Goal: Task Accomplishment & Management: Manage account settings

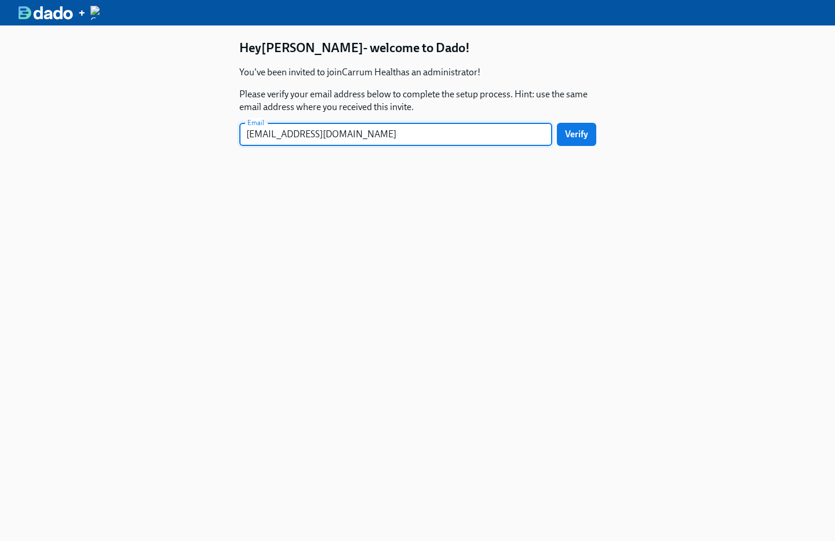
type input "[EMAIL_ADDRESS][DOMAIN_NAME]"
click at [557, 123] on button "Verify" at bounding box center [576, 134] width 39 height 23
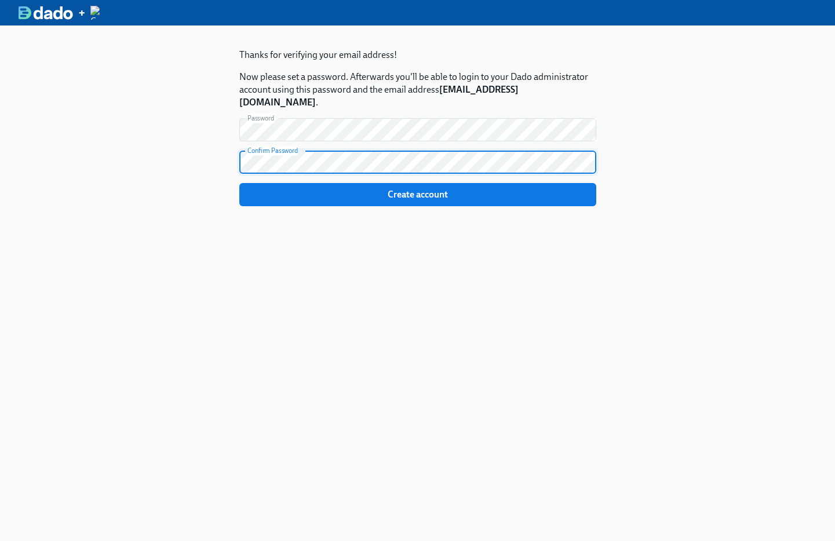
click at [239, 183] on button "Create account" at bounding box center [417, 194] width 357 height 23
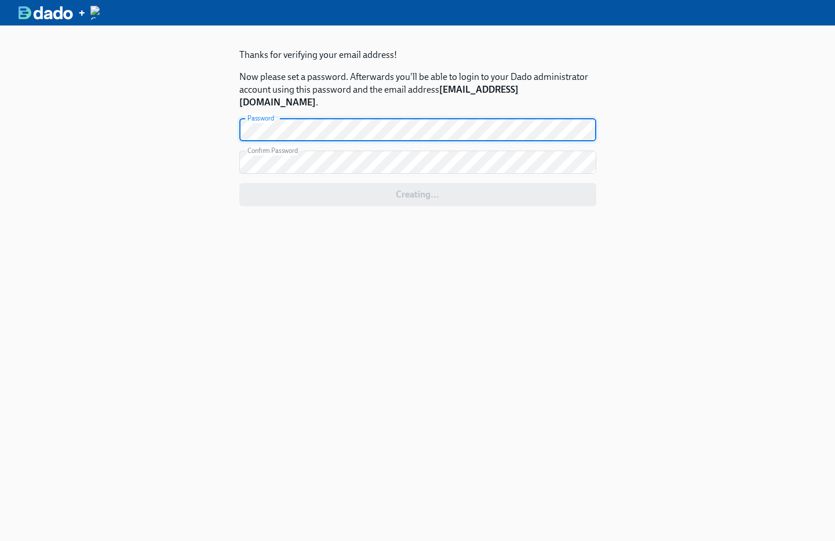
click at [482, 257] on div "Thanks for verifying your email address! Now please set a password. Afterwards …" at bounding box center [418, 152] width 394 height 255
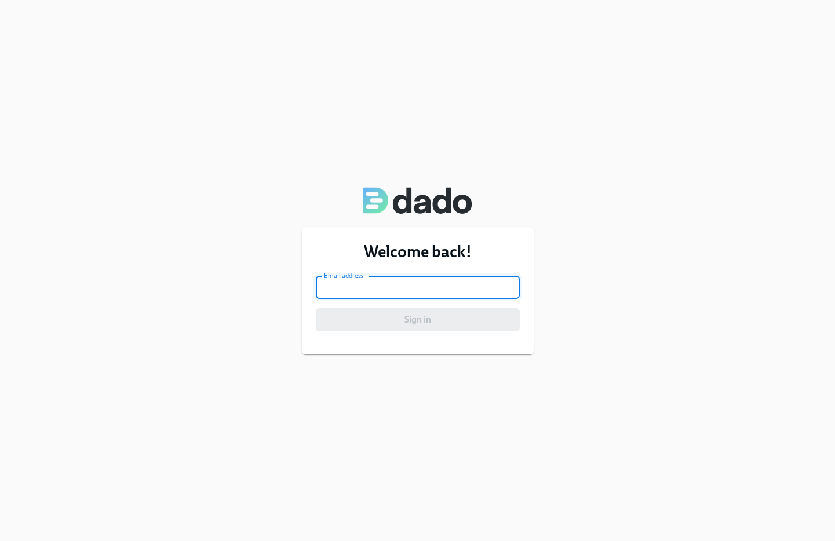
click at [403, 279] on input "email" at bounding box center [418, 287] width 204 height 23
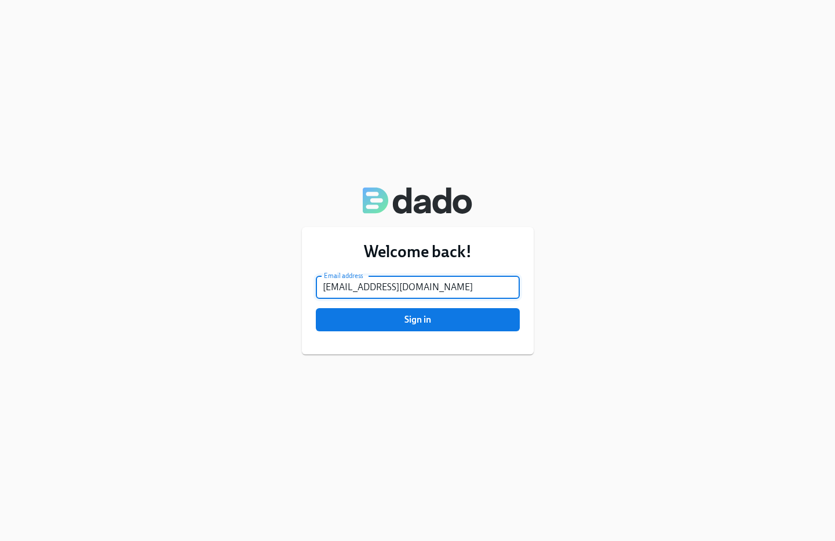
type input "[EMAIL_ADDRESS][DOMAIN_NAME]"
click at [316, 308] on button "Sign in" at bounding box center [418, 319] width 204 height 23
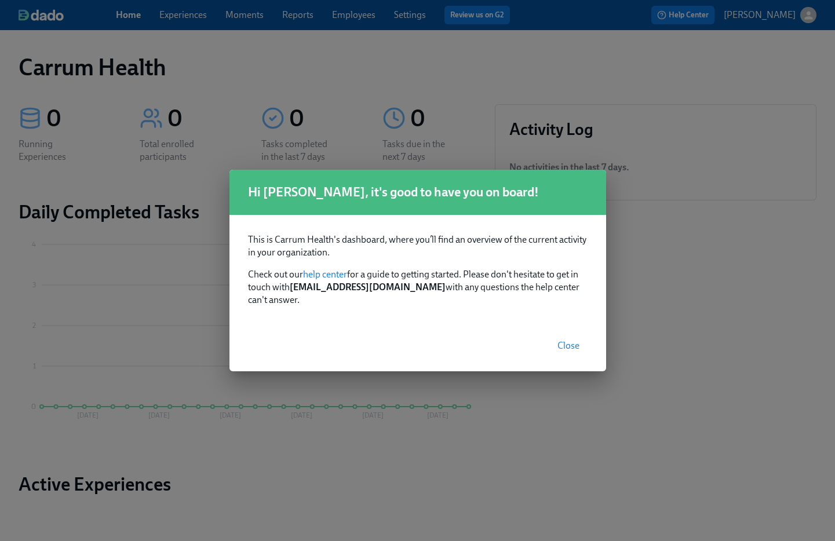
click at [568, 342] on span "Close" at bounding box center [568, 346] width 22 height 12
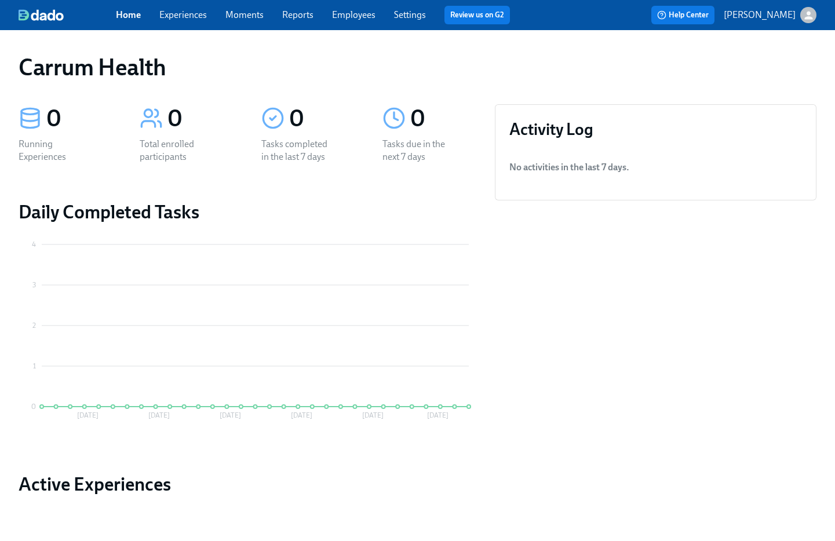
click at [184, 13] on link "Experiences" at bounding box center [182, 14] width 47 height 11
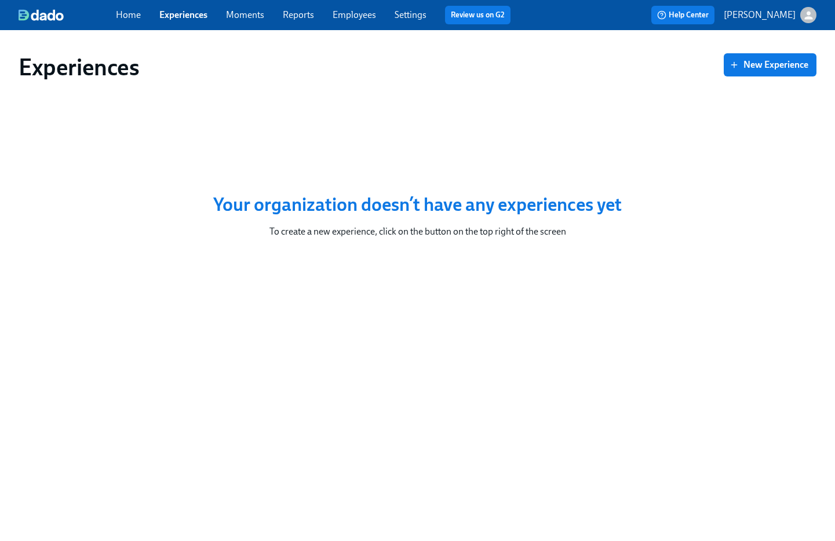
click at [259, 14] on link "Moments" at bounding box center [245, 14] width 38 height 11
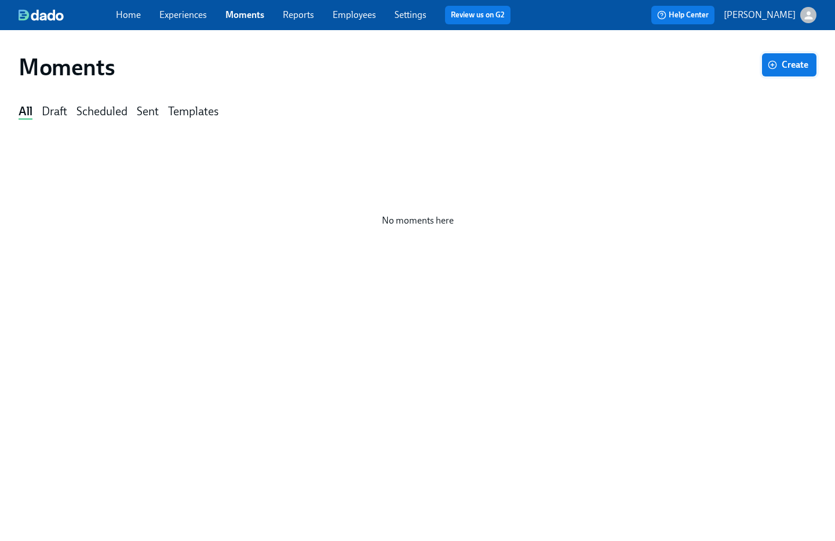
click at [779, 74] on button "Create" at bounding box center [789, 64] width 54 height 23
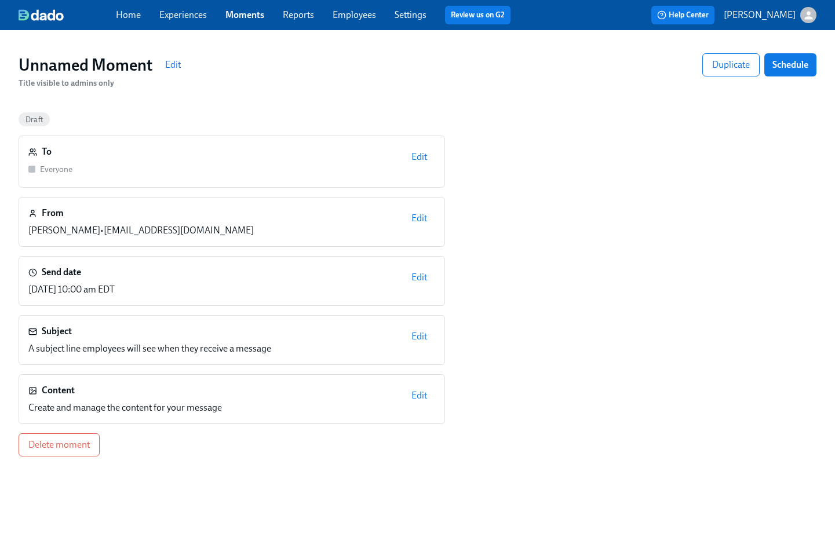
click at [425, 162] on span "Edit" at bounding box center [419, 157] width 16 height 12
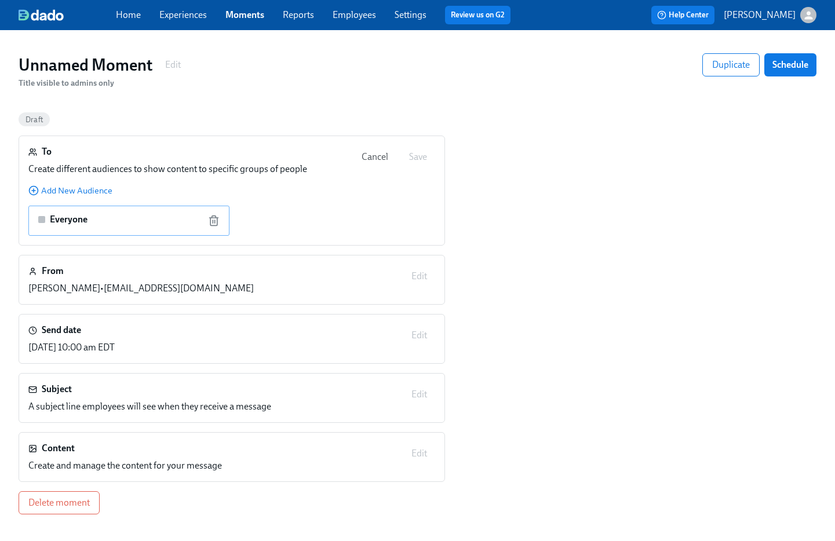
click at [113, 221] on div "Everyone" at bounding box center [128, 220] width 181 height 15
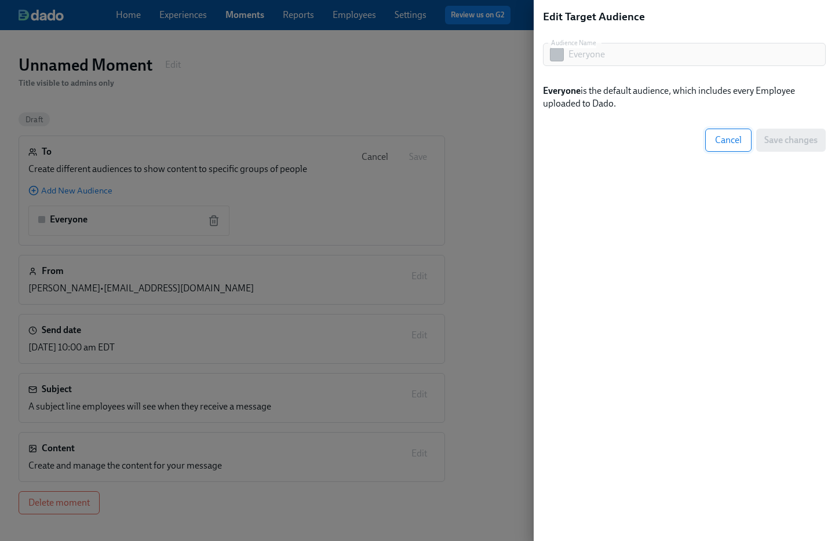
click at [716, 140] on span "Cancel" at bounding box center [728, 140] width 27 height 12
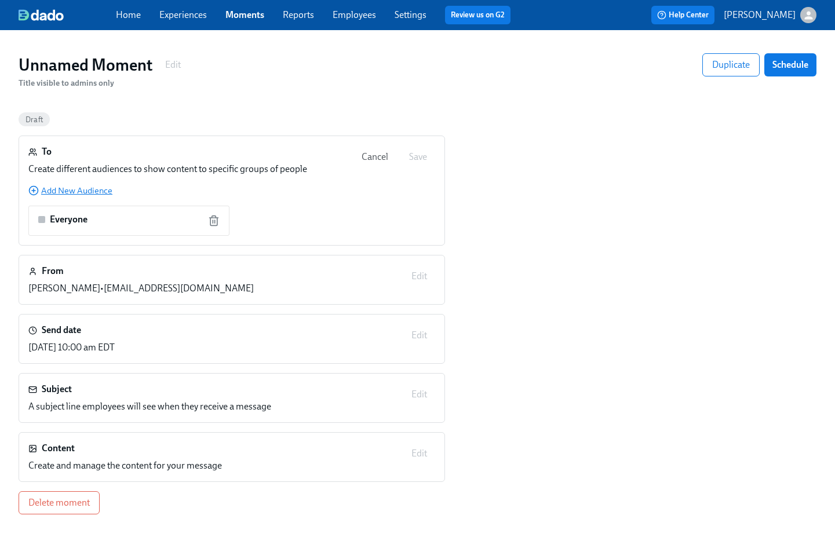
click at [98, 195] on span "Add New Audience" at bounding box center [70, 191] width 84 height 12
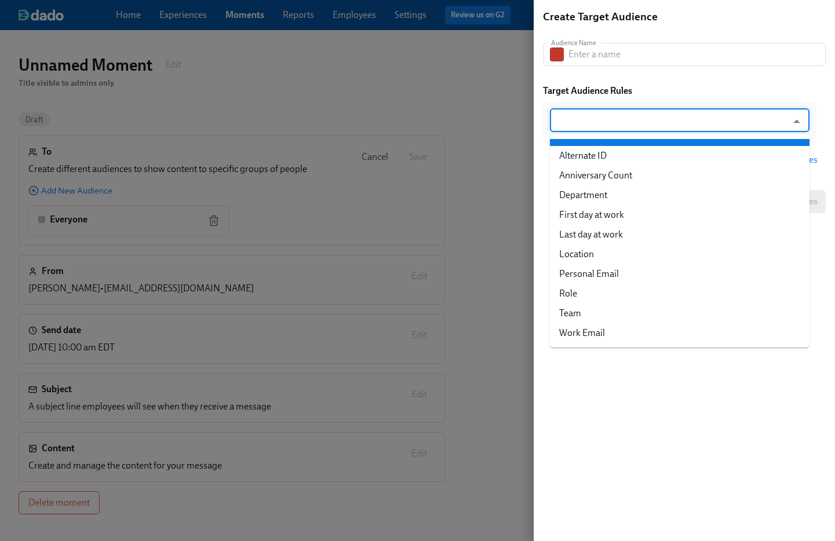
click at [686, 122] on input "text" at bounding box center [670, 120] width 231 height 23
click at [493, 115] on div at bounding box center [417, 270] width 835 height 541
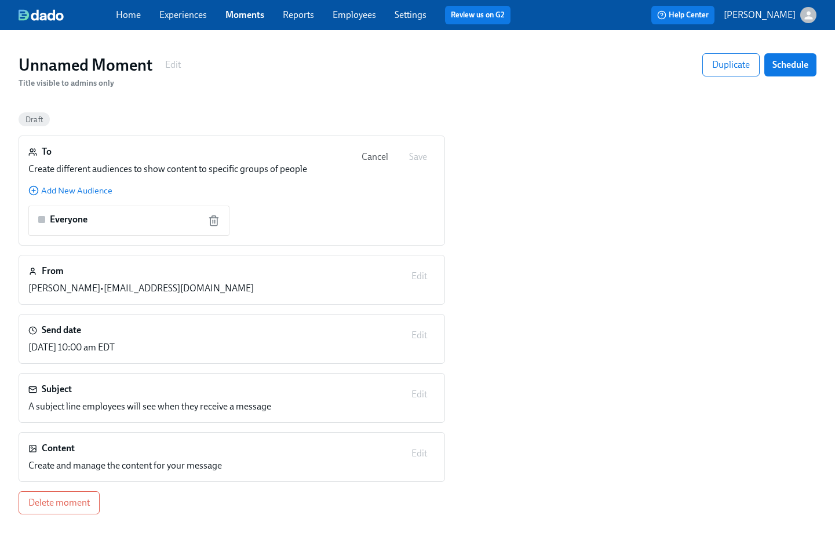
click at [295, 12] on link "Reports" at bounding box center [298, 14] width 31 height 11
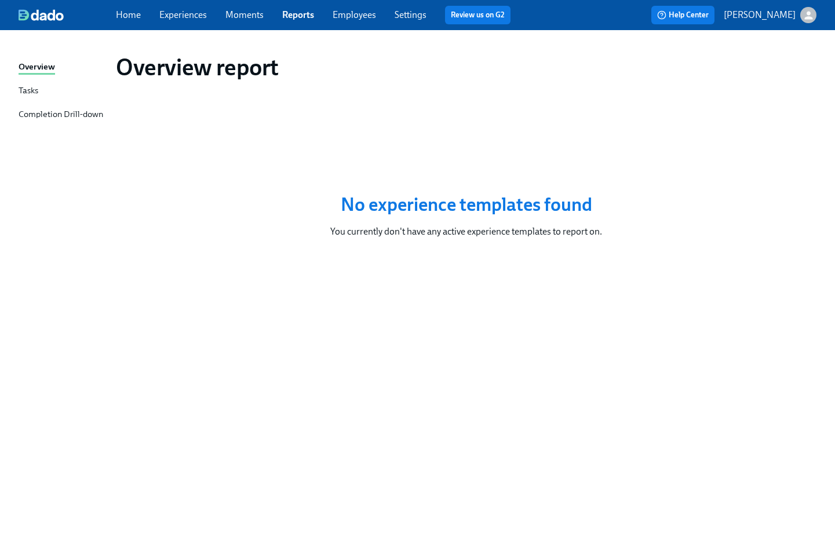
click at [359, 14] on link "Employees" at bounding box center [353, 14] width 43 height 11
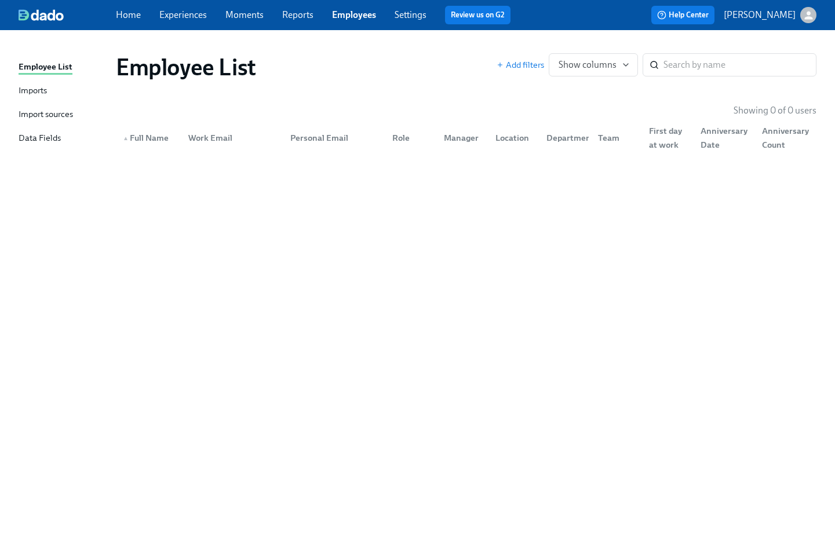
click at [407, 21] on div "Home Experiences Moments Reports Employees Settings Review us on G2" at bounding box center [318, 15] width 404 height 19
click at [406, 14] on link "Settings" at bounding box center [410, 14] width 32 height 11
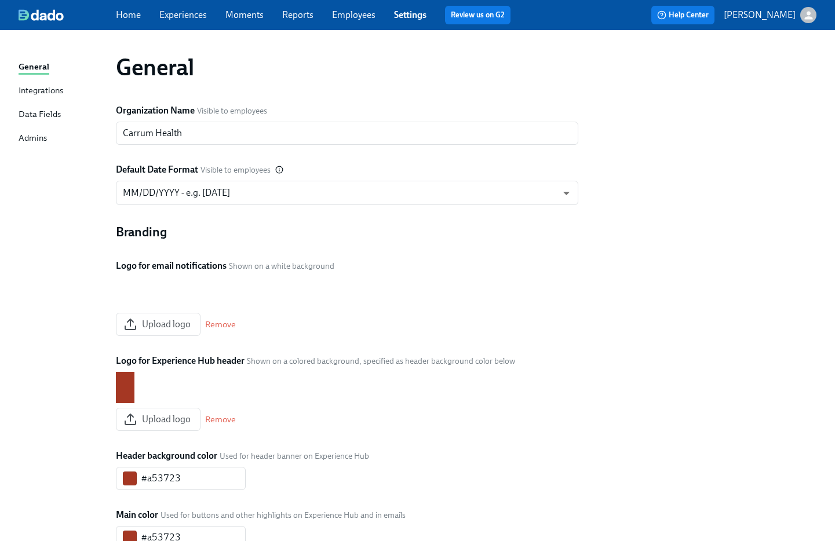
click at [53, 92] on div "Integrations" at bounding box center [41, 91] width 45 height 14
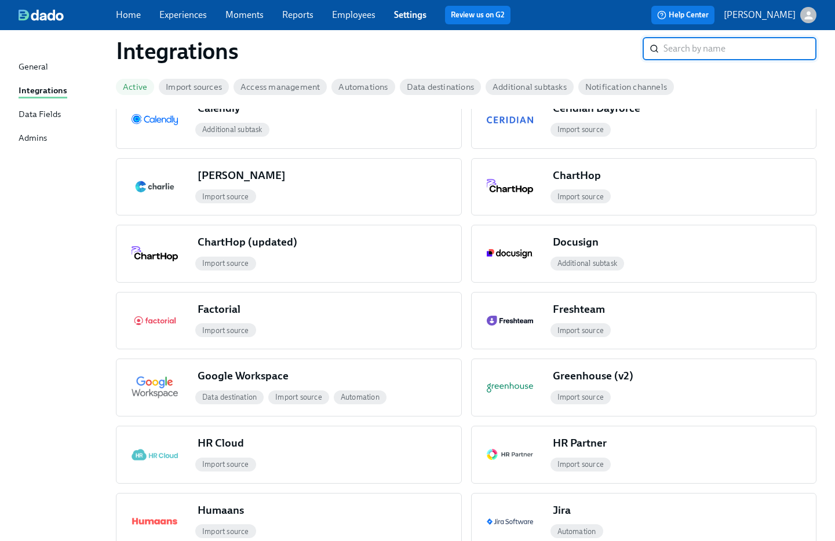
scroll to position [390, 0]
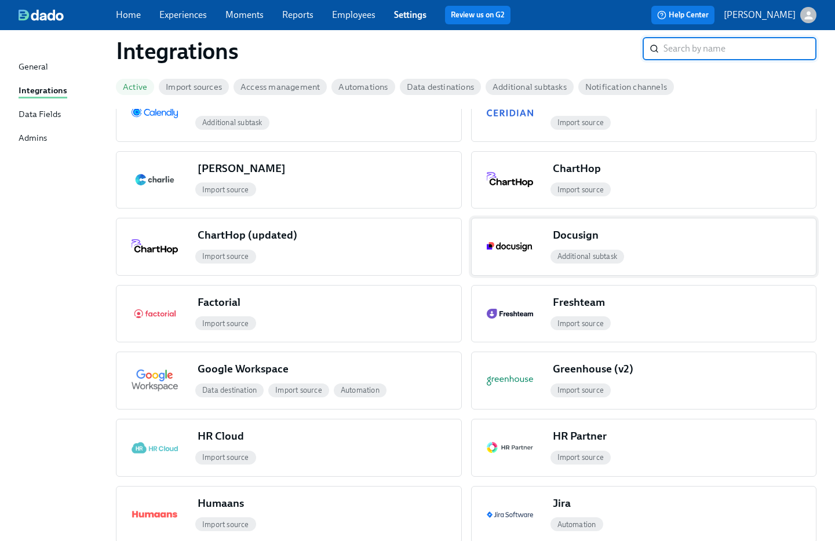
click at [601, 255] on span "Additional subtask" at bounding box center [587, 256] width 74 height 9
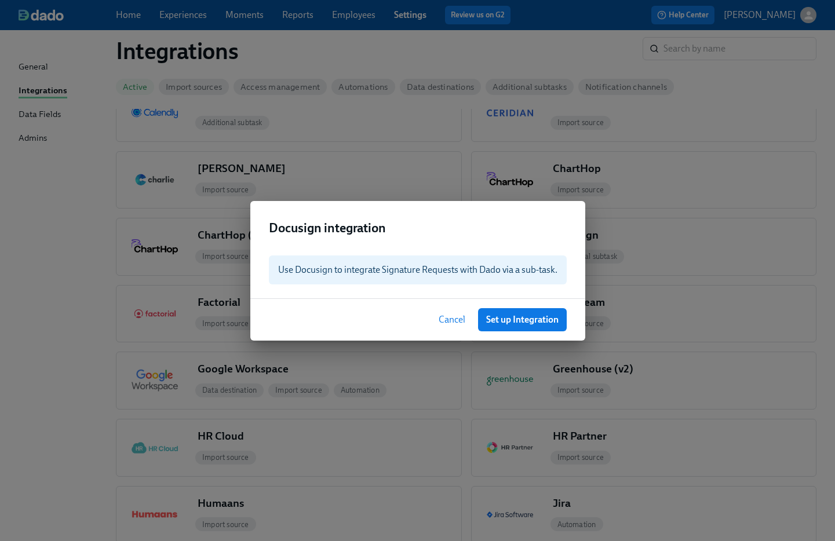
click at [447, 321] on span "Cancel" at bounding box center [451, 320] width 27 height 12
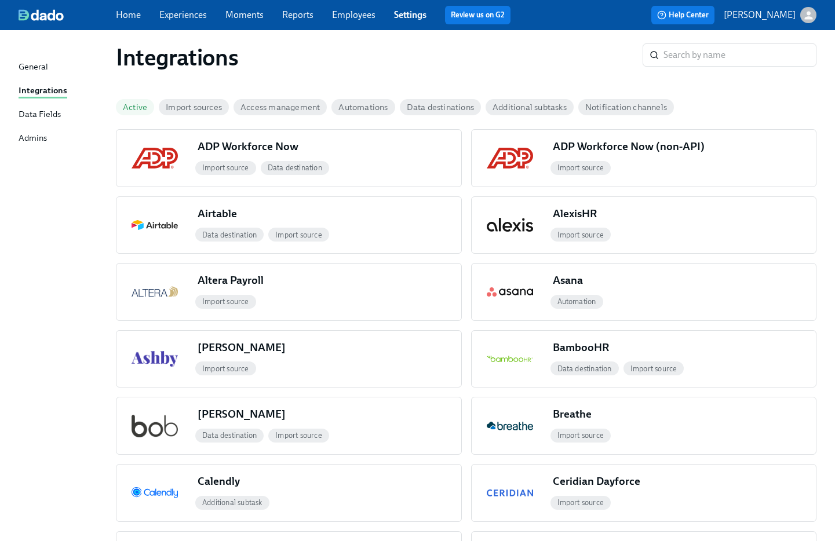
scroll to position [0, 0]
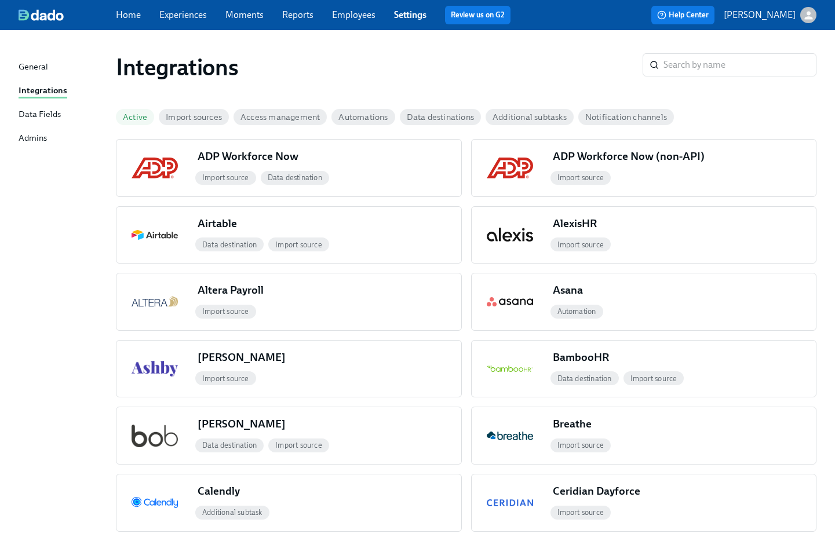
click at [64, 104] on div "General Integrations Data Fields Admins" at bounding box center [67, 107] width 97 height 95
click at [38, 114] on div "Data Fields" at bounding box center [40, 115] width 42 height 14
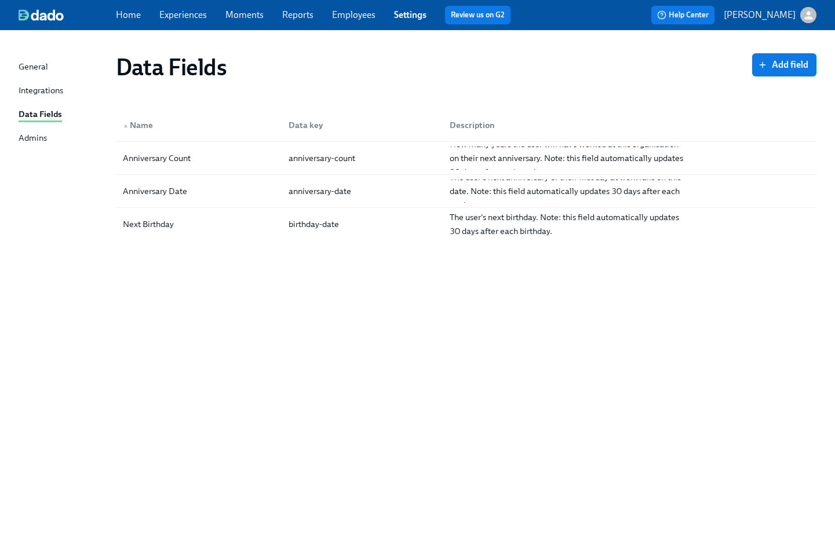
click at [40, 134] on div "Admins" at bounding box center [33, 138] width 28 height 14
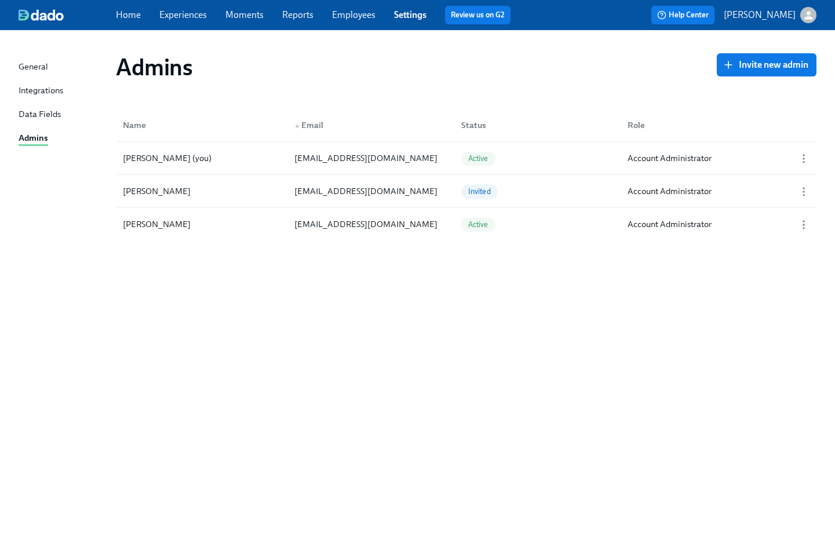
click at [43, 79] on div "General Integrations Data Fields Admins" at bounding box center [67, 107] width 97 height 95
click at [43, 93] on div "Integrations" at bounding box center [41, 91] width 45 height 14
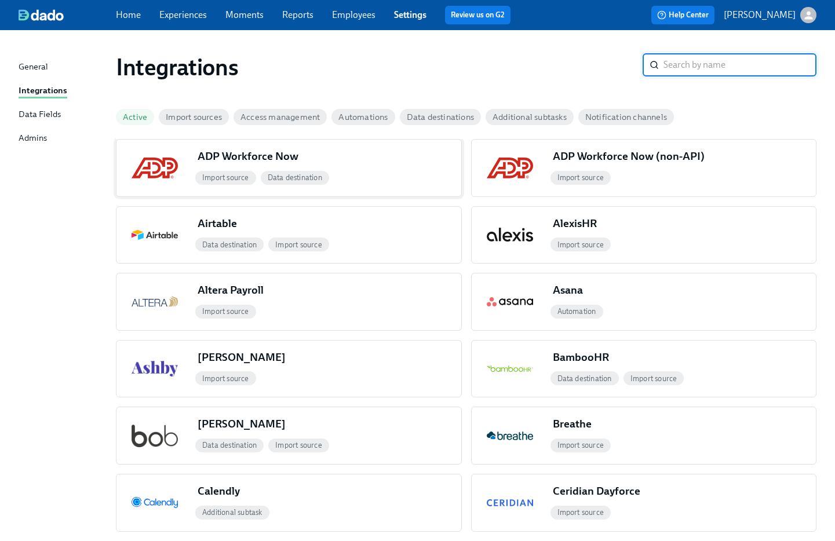
click at [275, 178] on span "Data destination" at bounding box center [295, 177] width 68 height 9
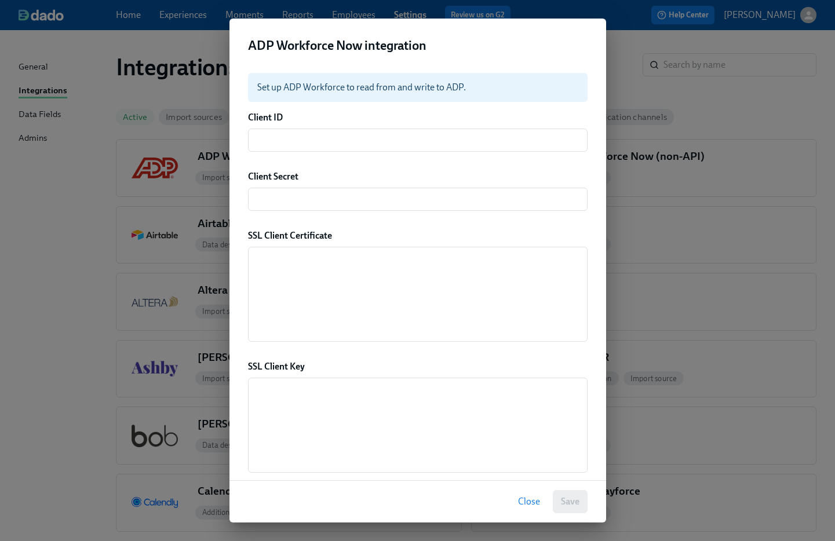
click at [526, 502] on span "Close" at bounding box center [529, 502] width 22 height 12
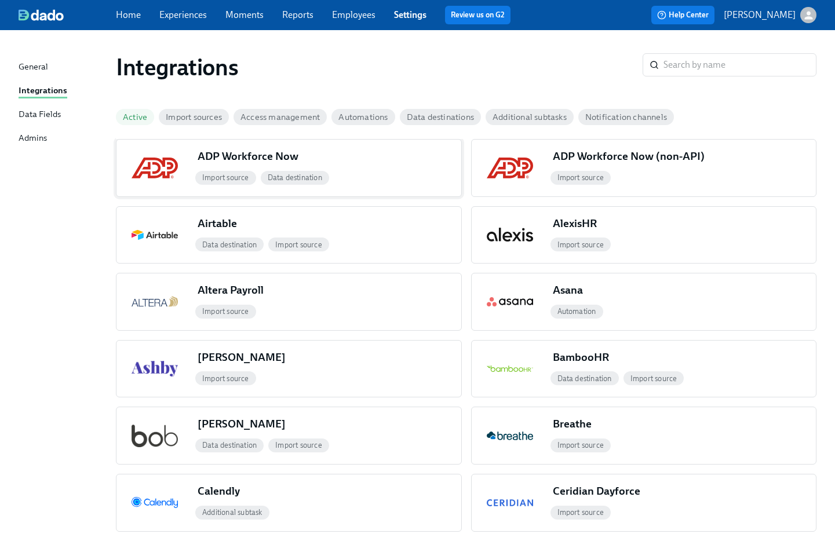
click at [209, 181] on span "Import source" at bounding box center [225, 177] width 61 height 9
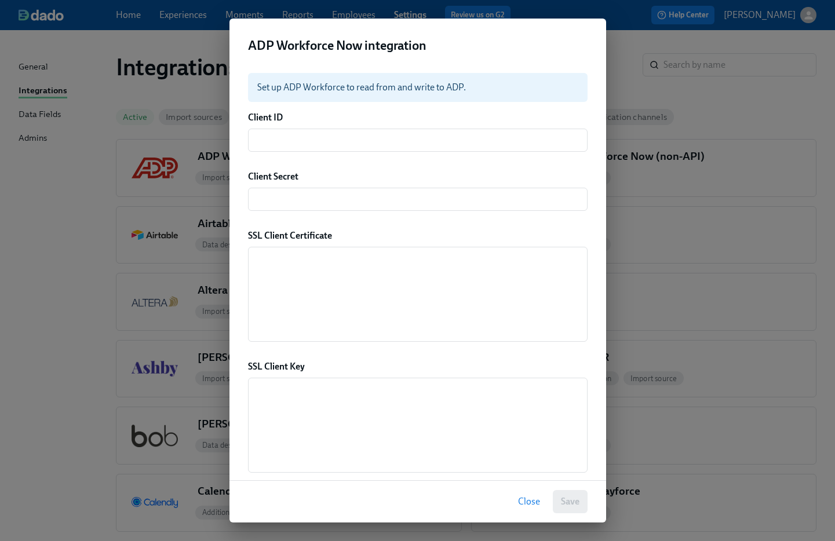
click at [522, 495] on button "Close" at bounding box center [529, 501] width 38 height 23
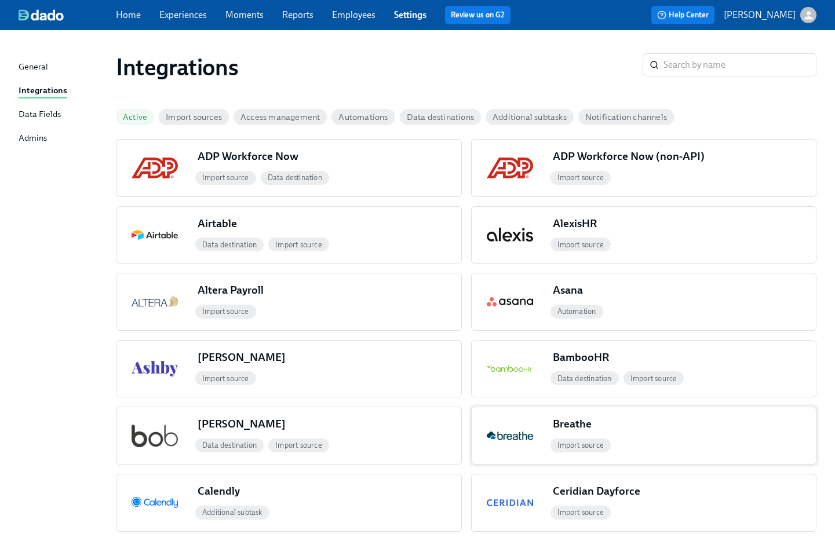
click at [585, 448] on span "Import source" at bounding box center [580, 445] width 61 height 9
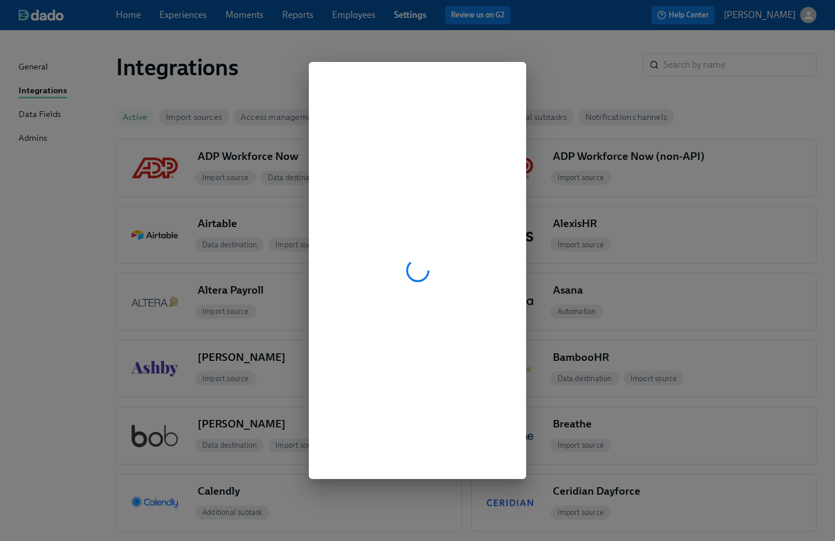
click at [614, 23] on div at bounding box center [417, 270] width 835 height 541
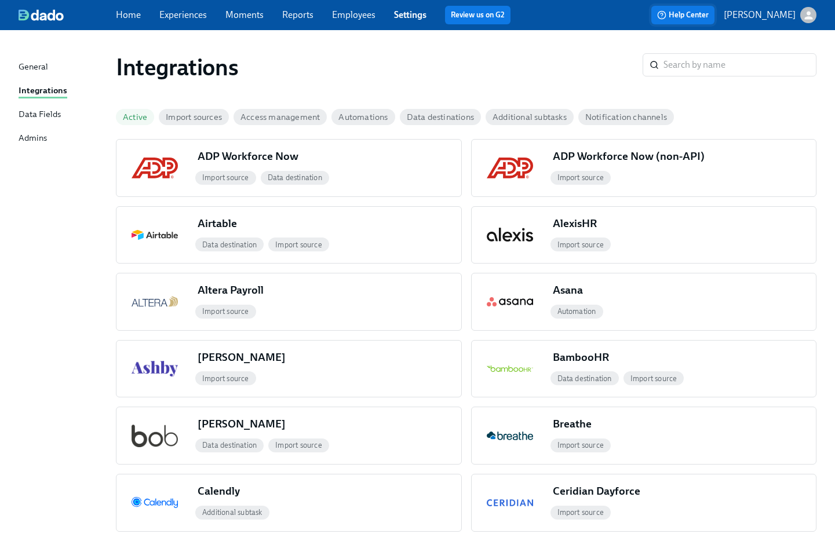
click at [700, 13] on span "Help Center" at bounding box center [683, 15] width 52 height 12
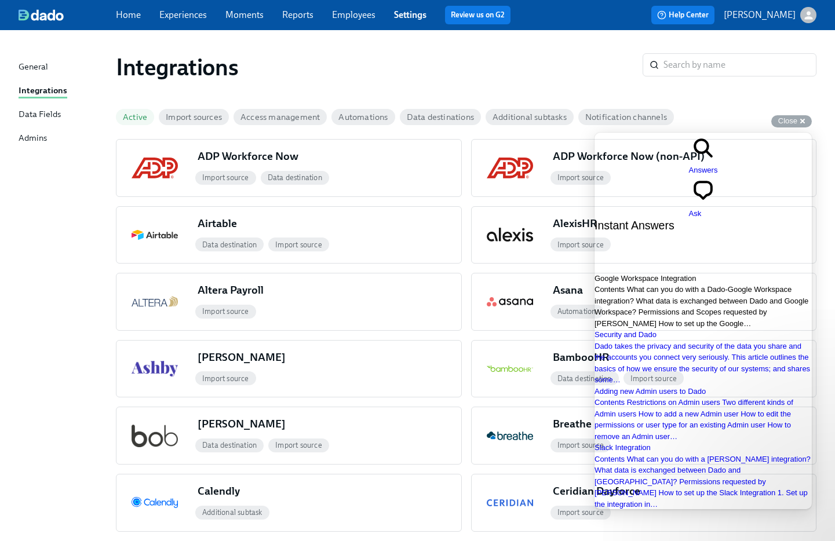
scroll to position [244, 0]
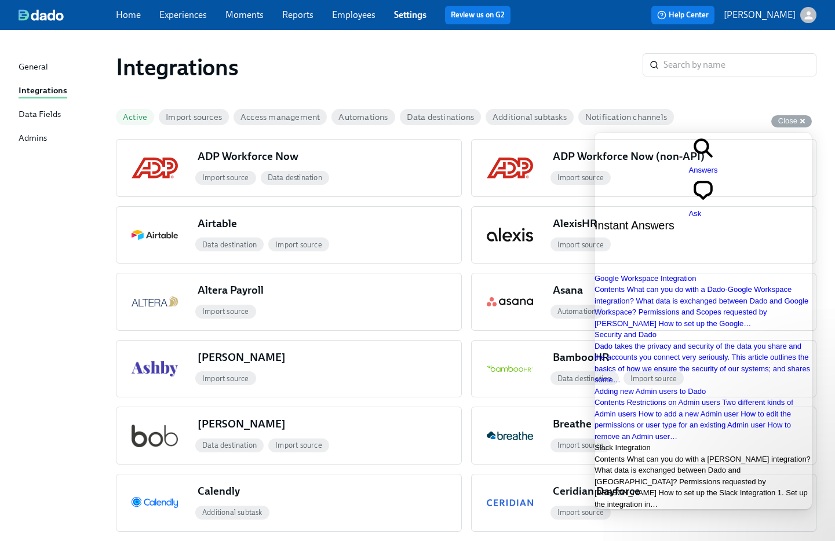
click at [741, 455] on span "Contents What can you do with a [PERSON_NAME] integration? What data is exchang…" at bounding box center [702, 482] width 216 height 54
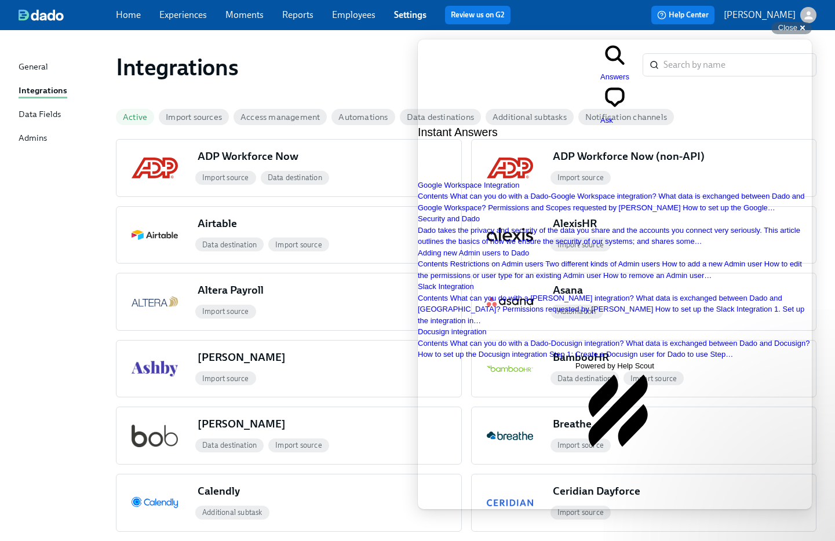
scroll to position [378, 0]
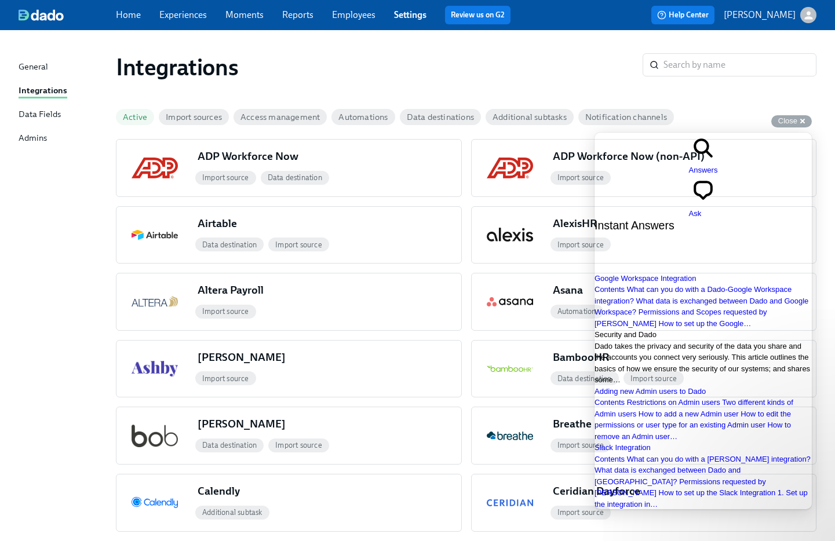
scroll to position [245, 0]
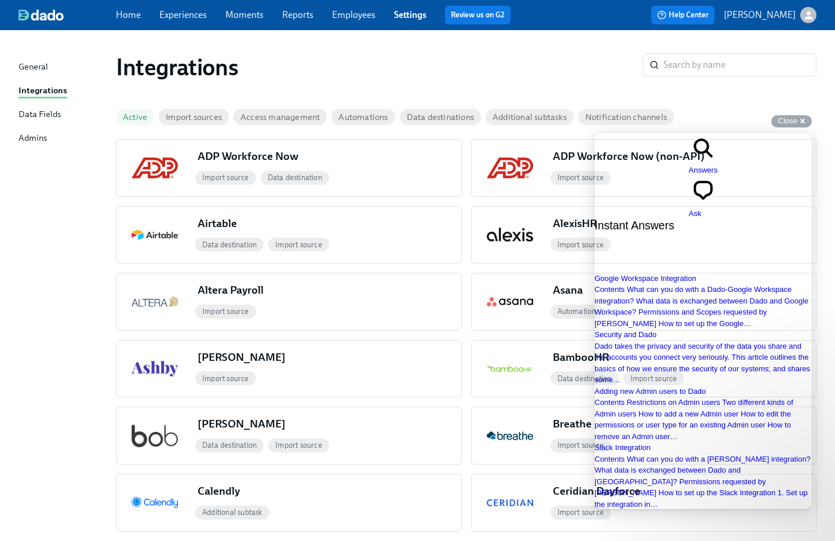
click at [673, 522] on span "Contents What can you do with a Dado-Docusign integration? What data is exchang…" at bounding box center [699, 543] width 211 height 43
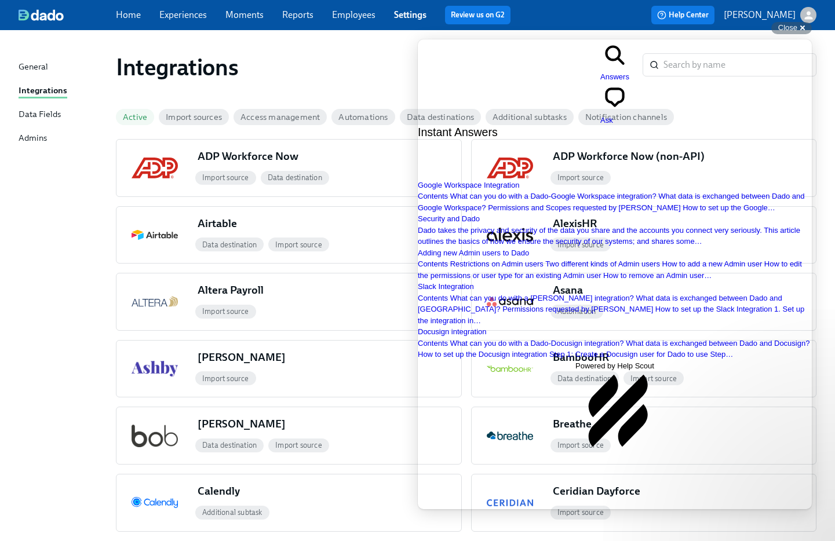
scroll to position [42, 0]
drag, startPoint x: 793, startPoint y: 56, endPoint x: 1172, endPoint y: 116, distance: 383.6
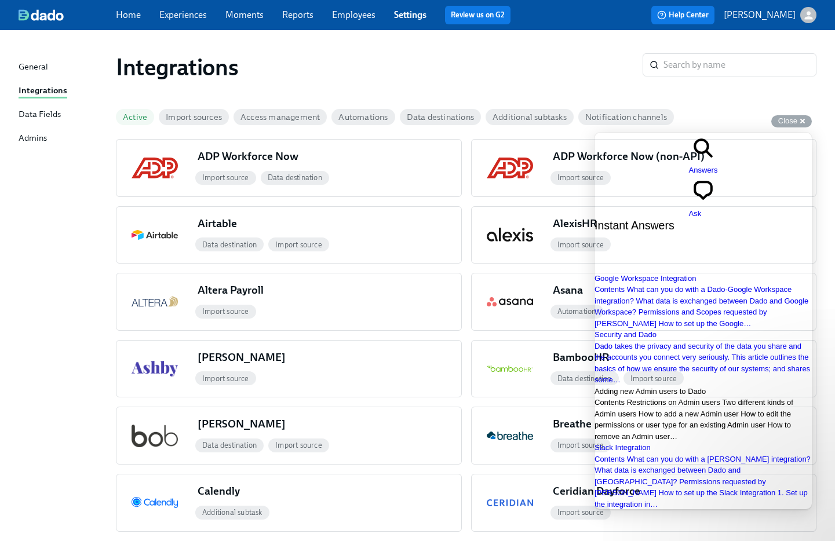
scroll to position [245, 0]
